Goal: Find specific page/section: Find specific page/section

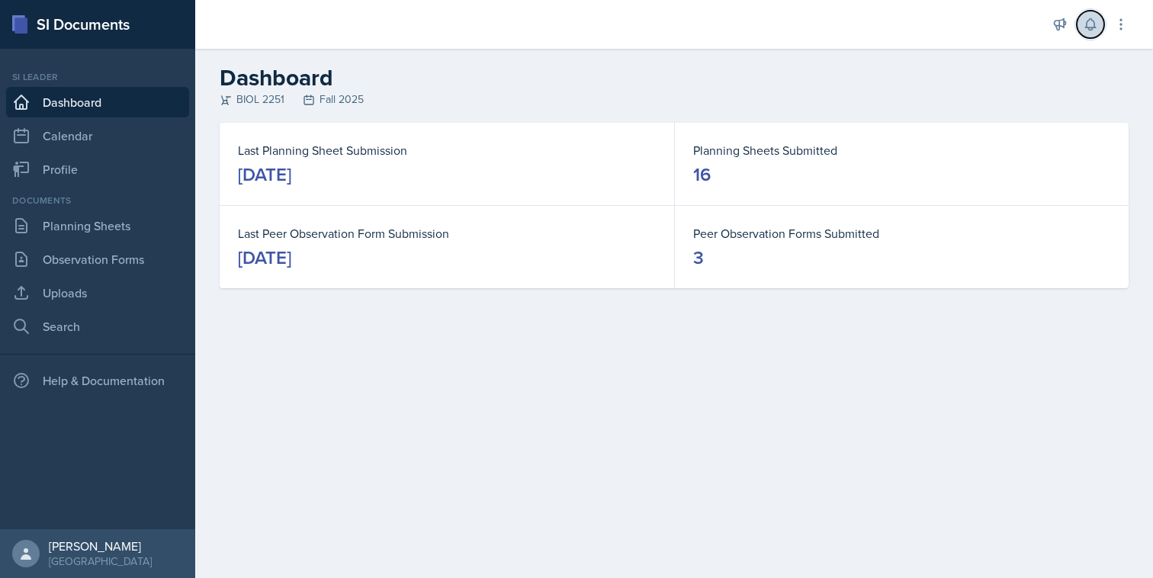
click at [1088, 29] on icon at bounding box center [1090, 24] width 10 height 11
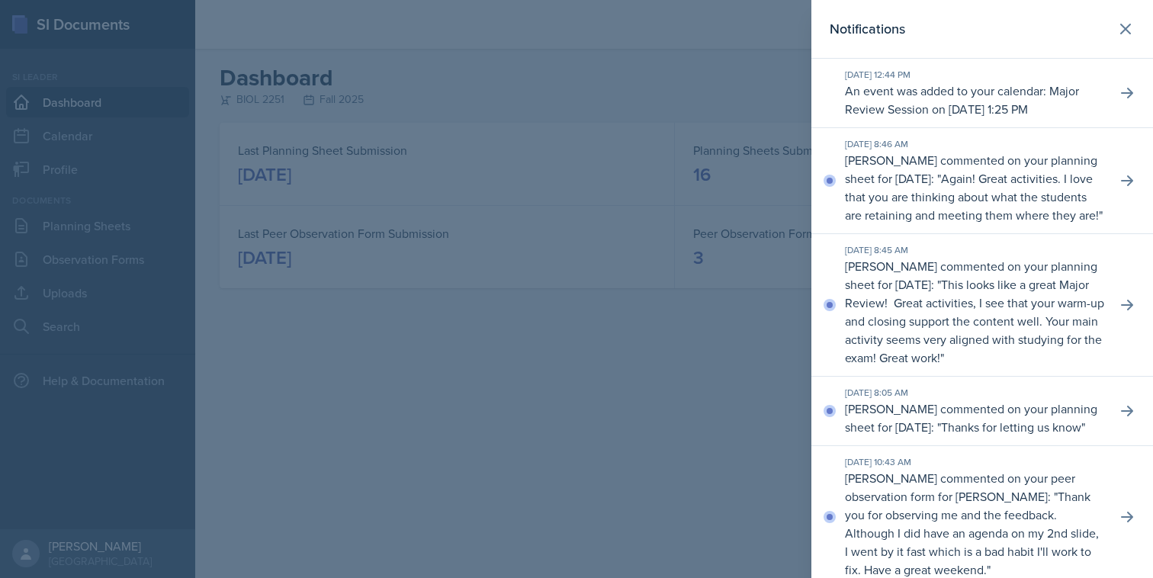
click at [684, 100] on div at bounding box center [576, 289] width 1153 height 578
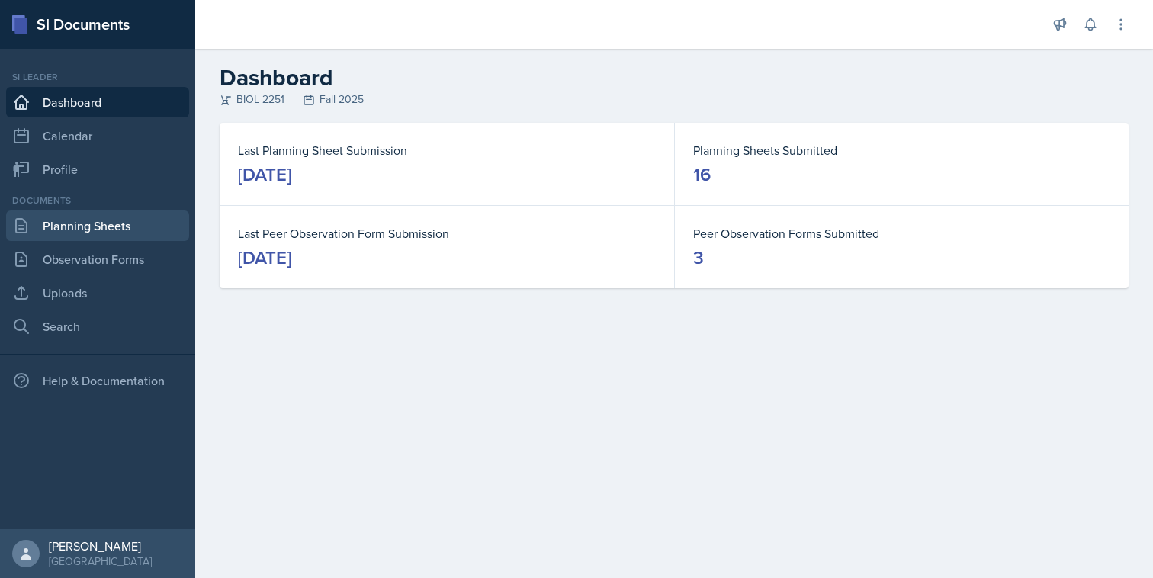
click at [60, 223] on link "Planning Sheets" at bounding box center [97, 225] width 183 height 31
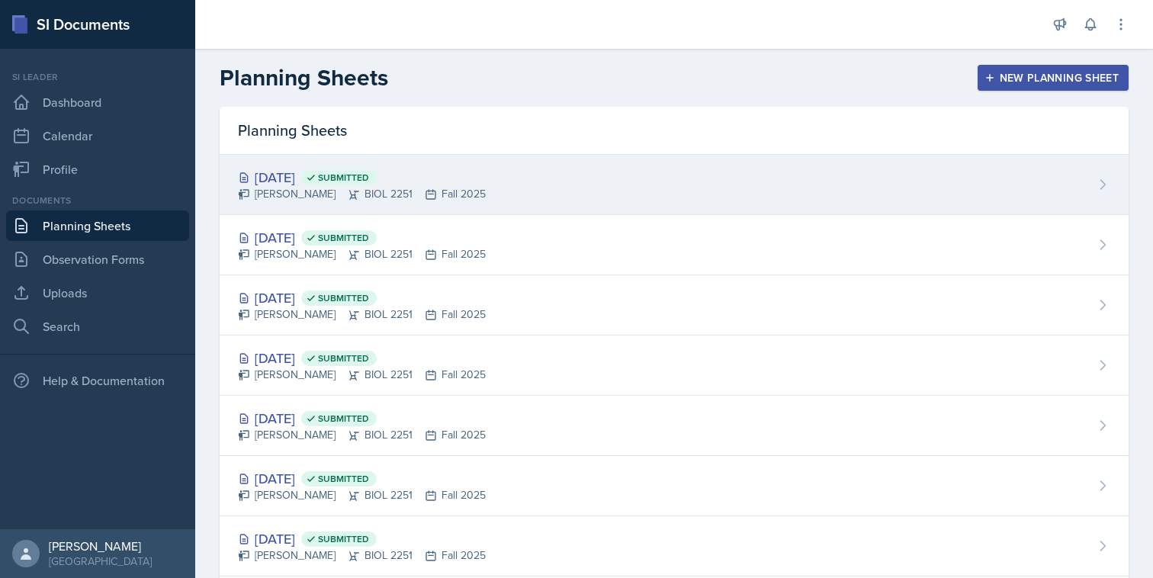
click at [438, 201] on div "[PERSON_NAME] BIOL 2251 Fall 2025" at bounding box center [362, 194] width 248 height 16
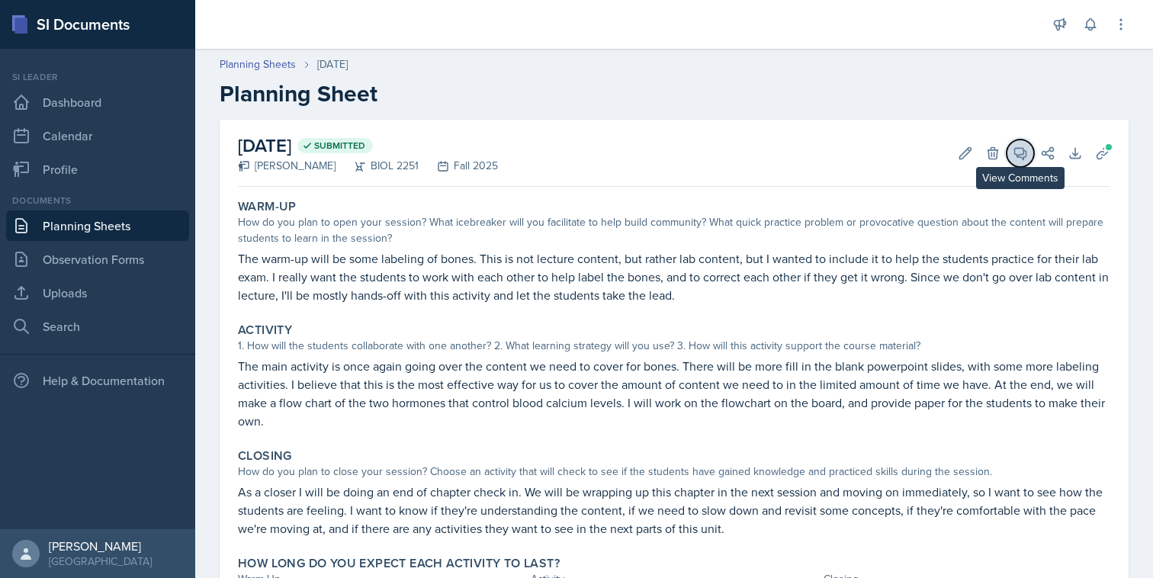
click at [1020, 153] on icon at bounding box center [1020, 153] width 11 height 11
